Goal: Book appointment/travel/reservation

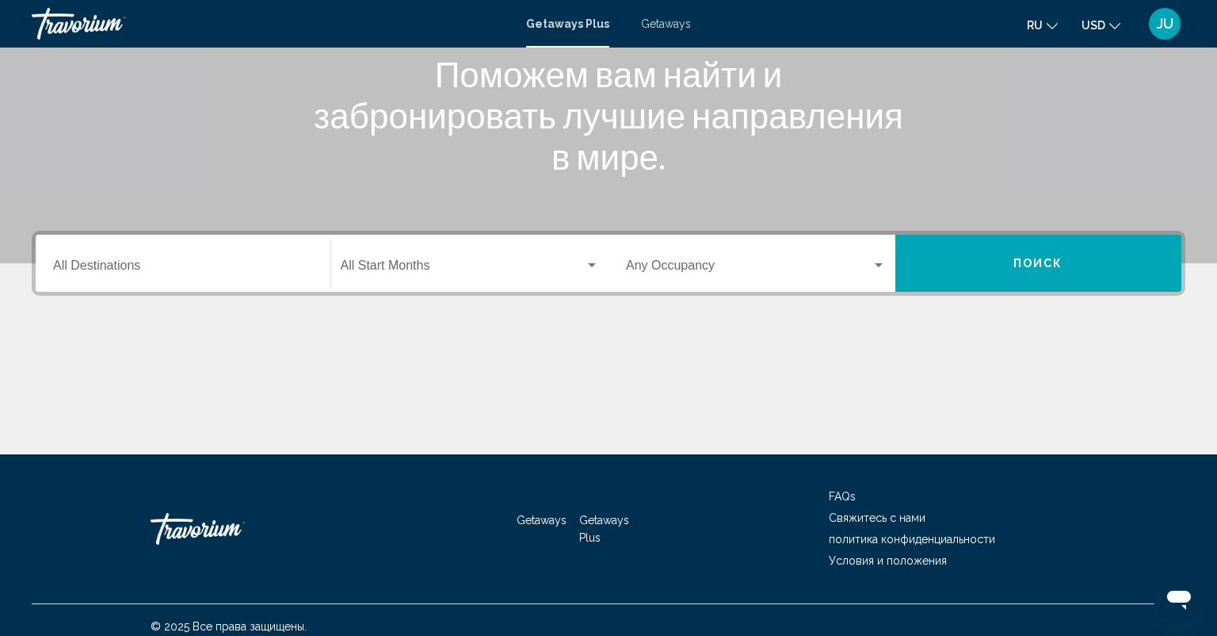
scroll to position [225, 0]
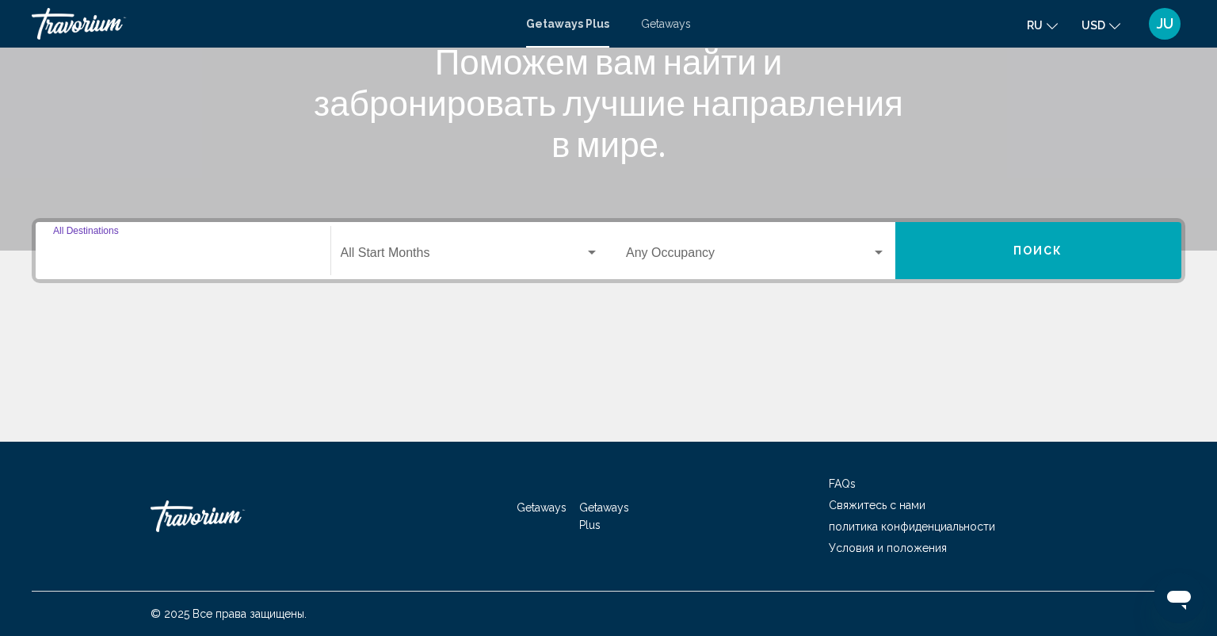
click at [115, 251] on input "Destination All Destinations" at bounding box center [183, 256] width 260 height 14
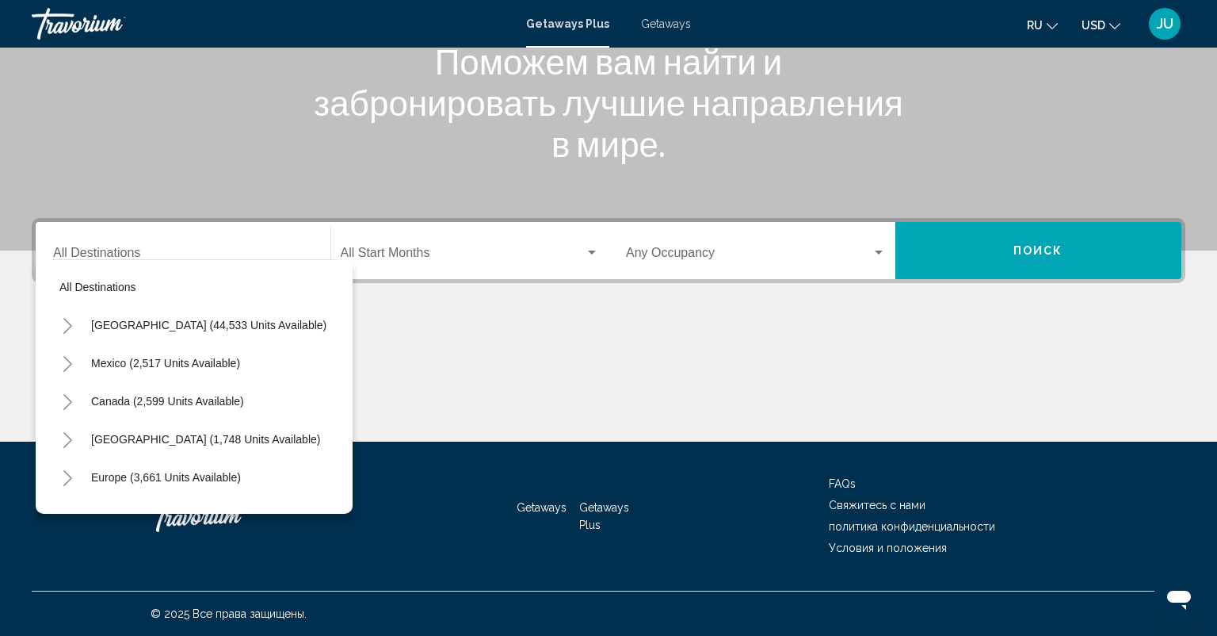
click at [433, 364] on div "Main content" at bounding box center [609, 382] width 1154 height 119
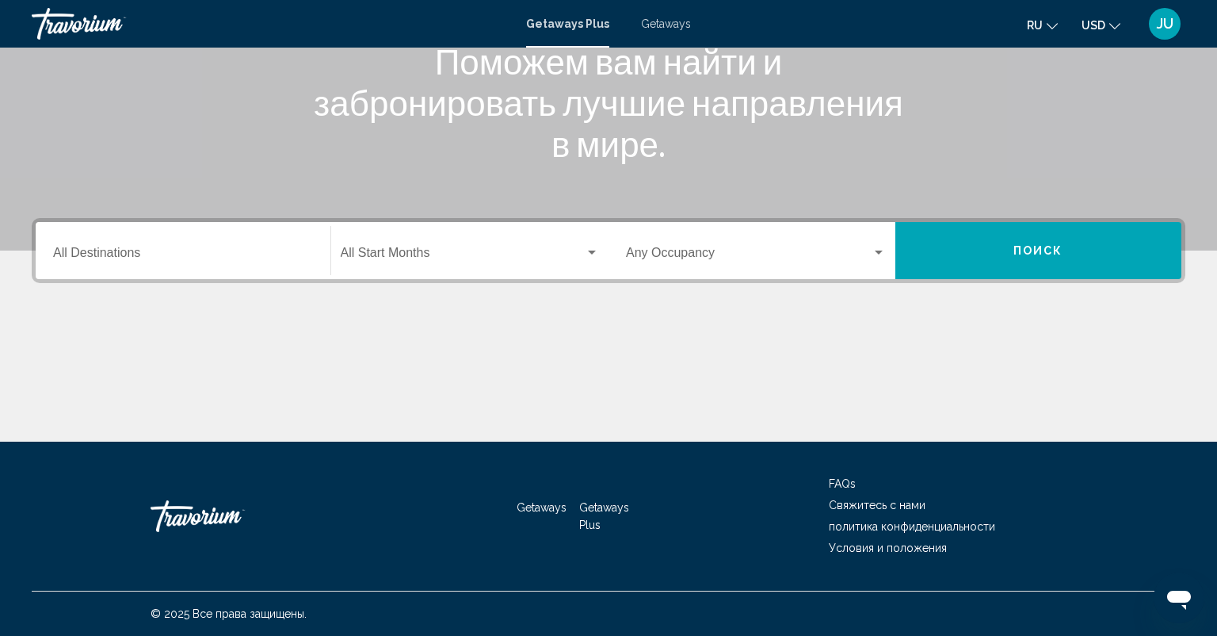
click at [118, 246] on div "Destination All Destinations" at bounding box center [183, 251] width 260 height 50
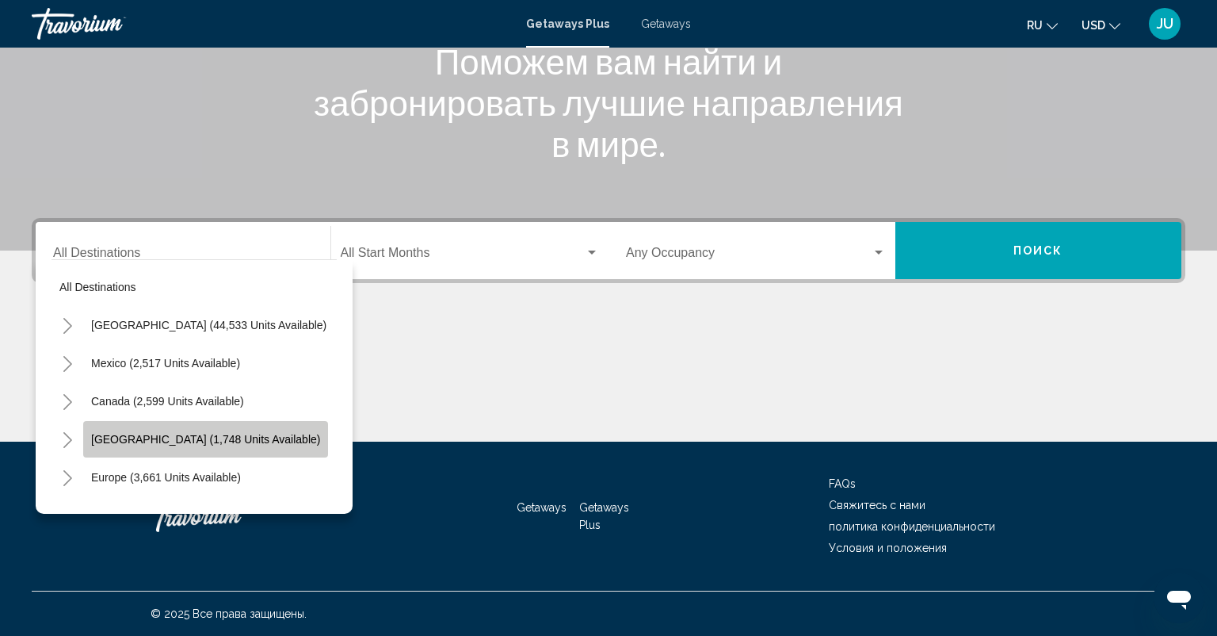
click at [189, 440] on span "[GEOGRAPHIC_DATA] (1,748 units available)" at bounding box center [205, 439] width 229 height 13
type input "**********"
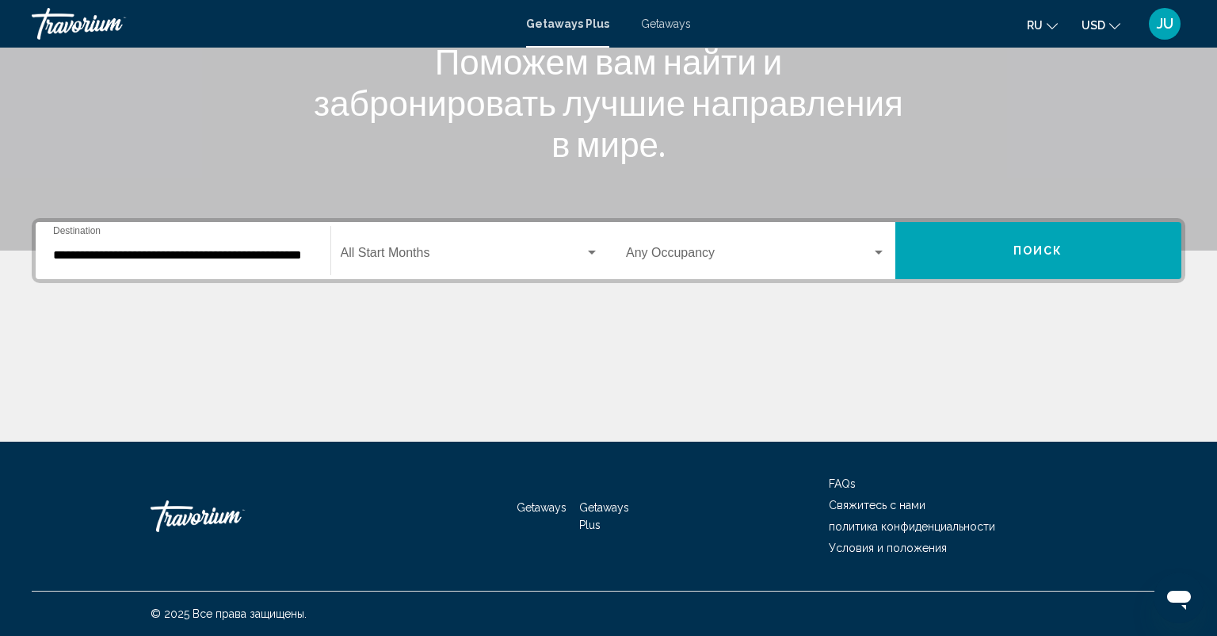
click at [433, 244] on div "Start Month All Start Months" at bounding box center [470, 251] width 259 height 50
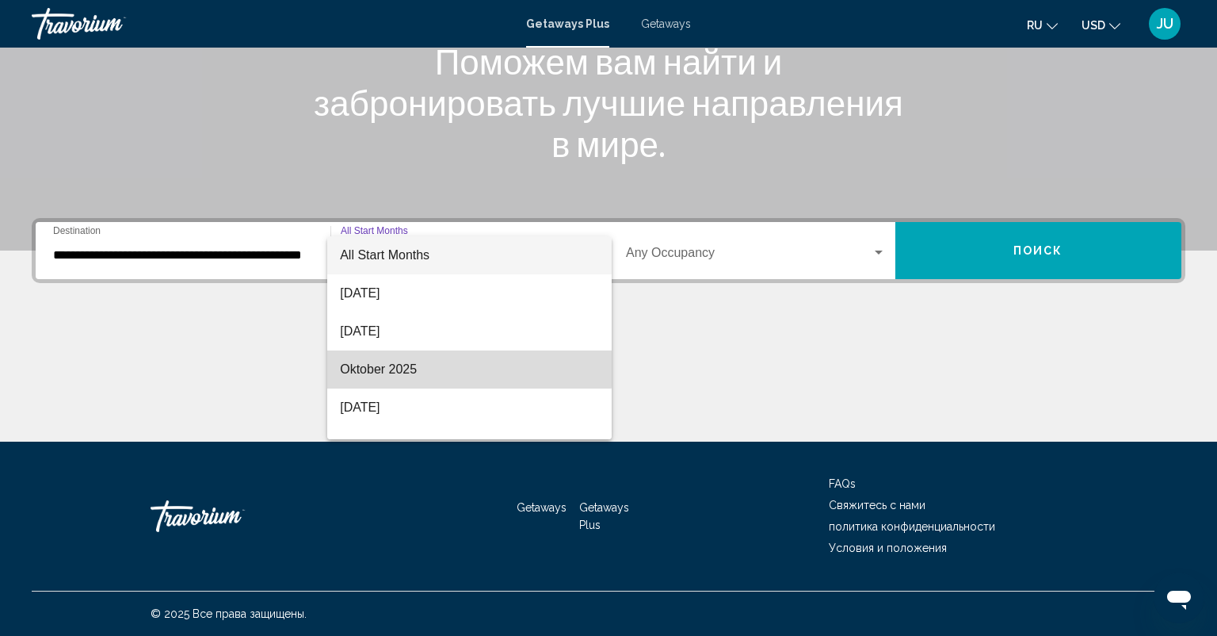
click at [379, 353] on span "Oktober 2025" at bounding box center [469, 369] width 259 height 38
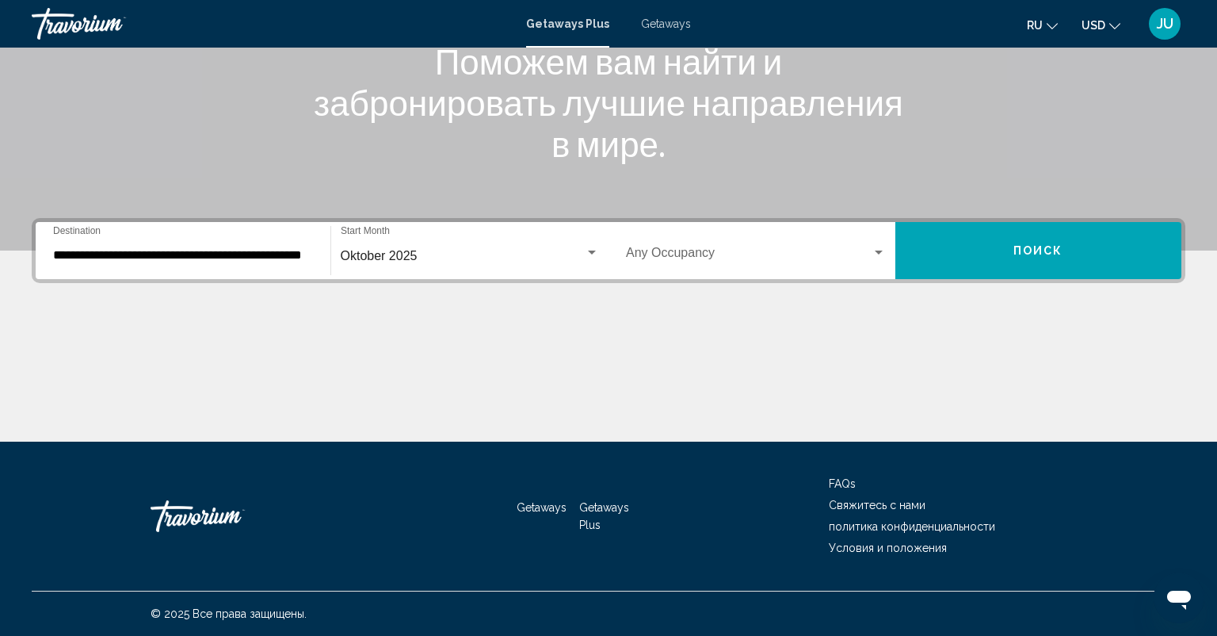
click at [737, 246] on div "Occupancy Any Occupancy" at bounding box center [756, 251] width 260 height 50
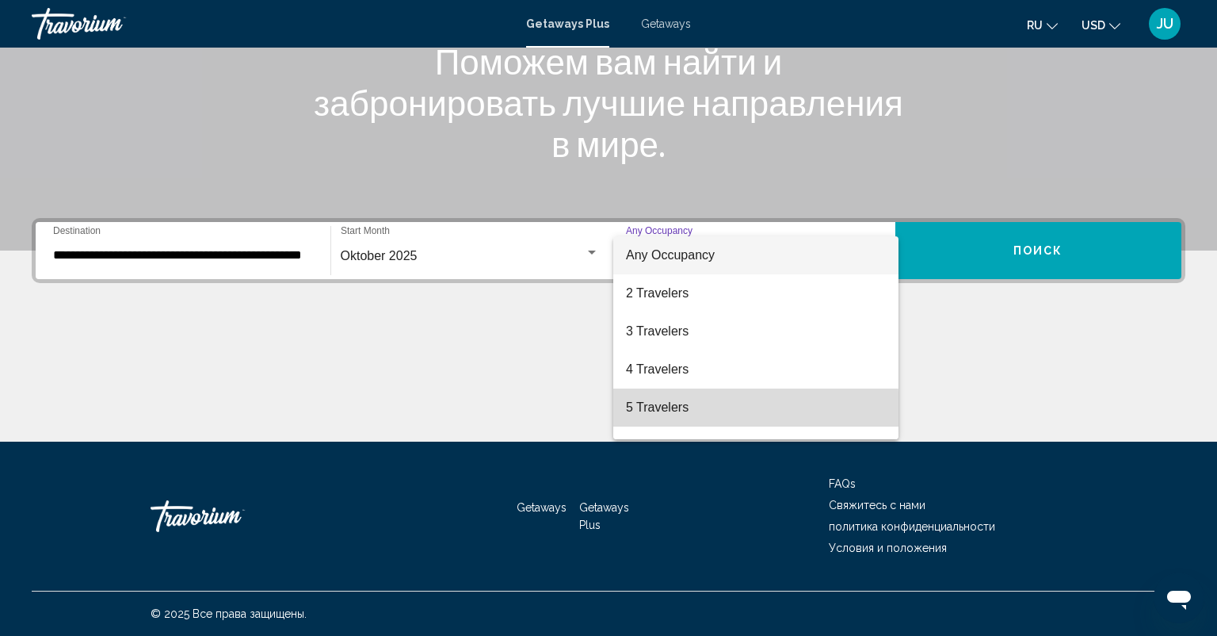
click at [656, 411] on span "5 Travelers" at bounding box center [756, 407] width 260 height 38
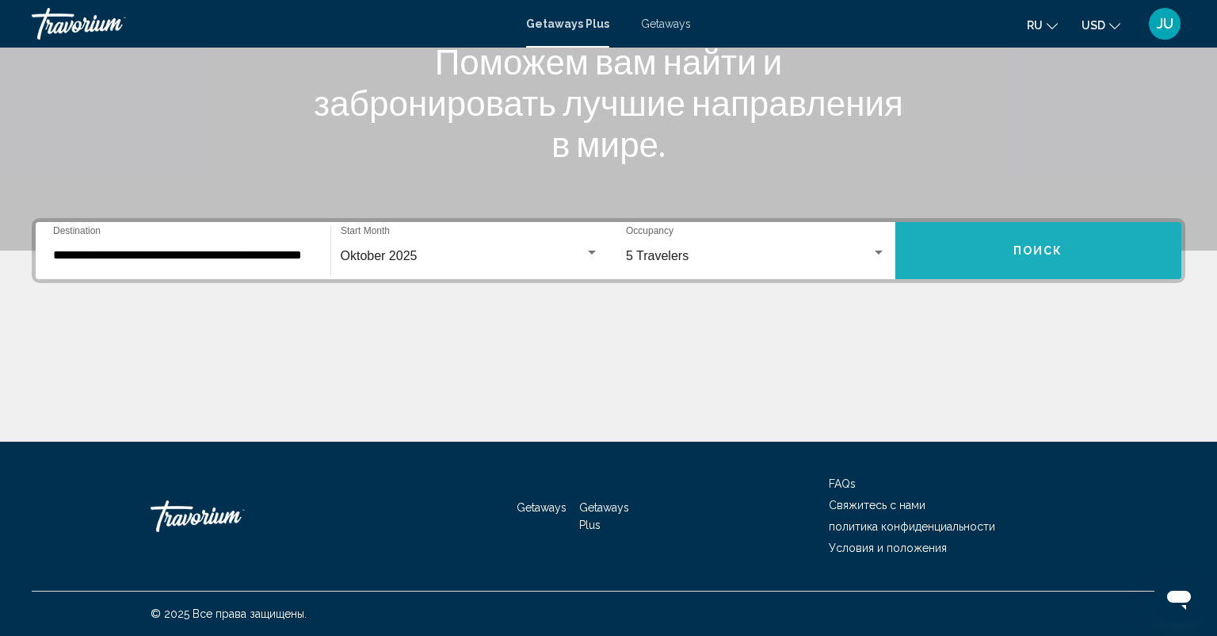
click at [1034, 250] on span "Поиск" at bounding box center [1039, 251] width 50 height 13
